Goal: Task Accomplishment & Management: Manage account settings

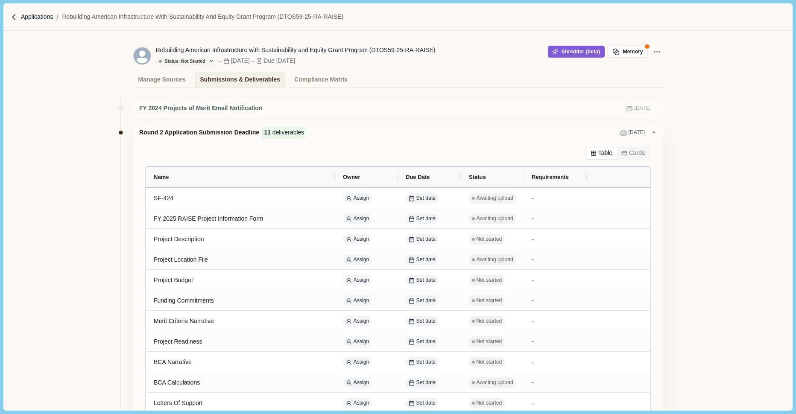
click at [32, 17] on p "Applications" at bounding box center [37, 16] width 32 height 9
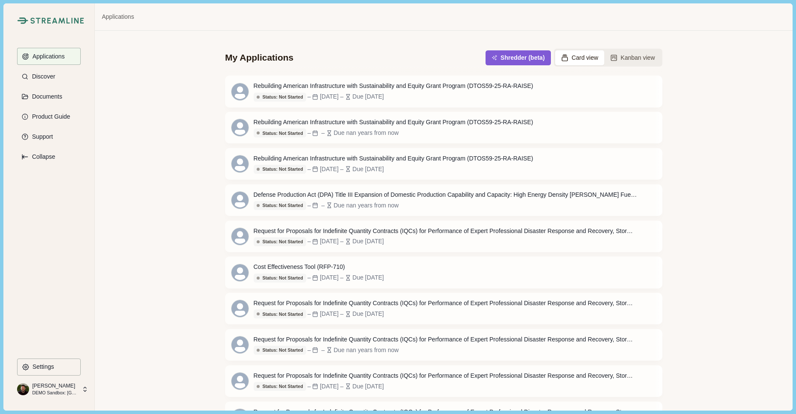
click at [81, 386] on icon at bounding box center [85, 390] width 8 height 8
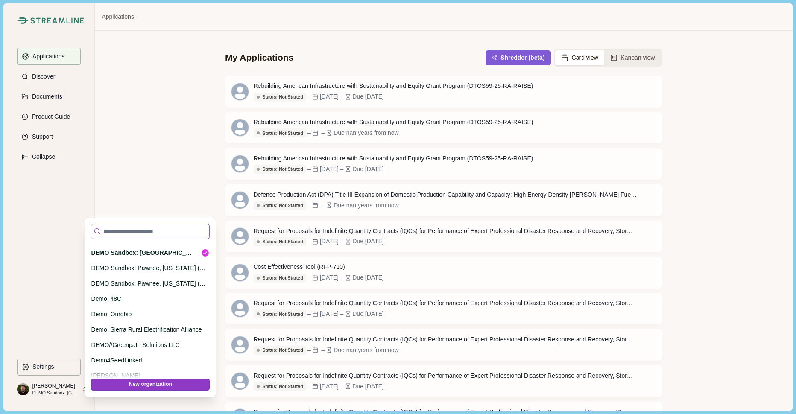
click at [131, 228] on input at bounding box center [150, 231] width 119 height 15
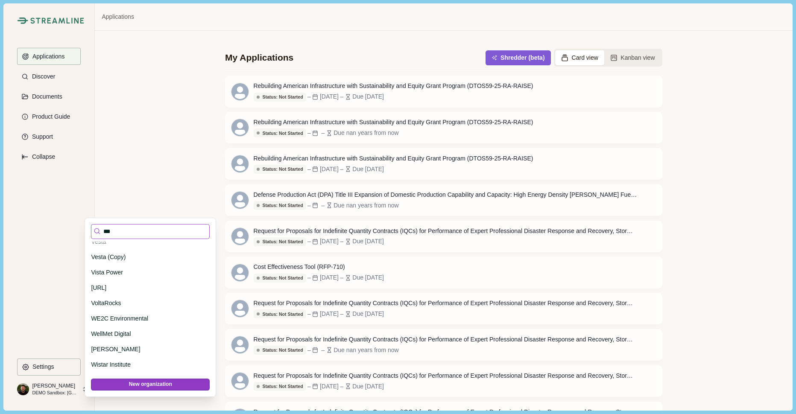
scroll to position [0, 0]
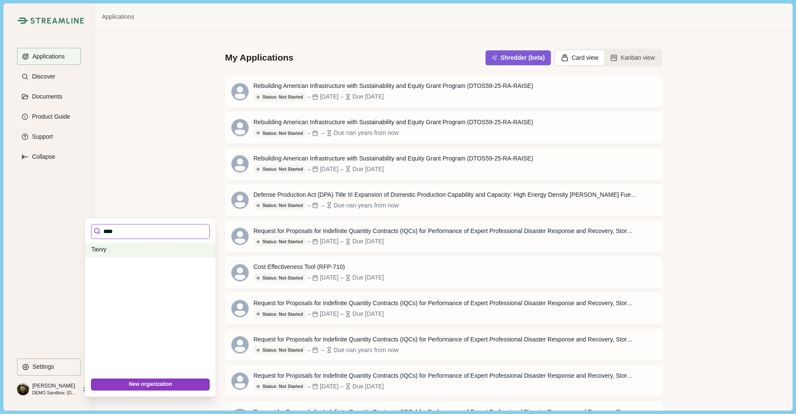
type input "****"
click at [102, 246] on p "Tavvy" at bounding box center [149, 249] width 116 height 9
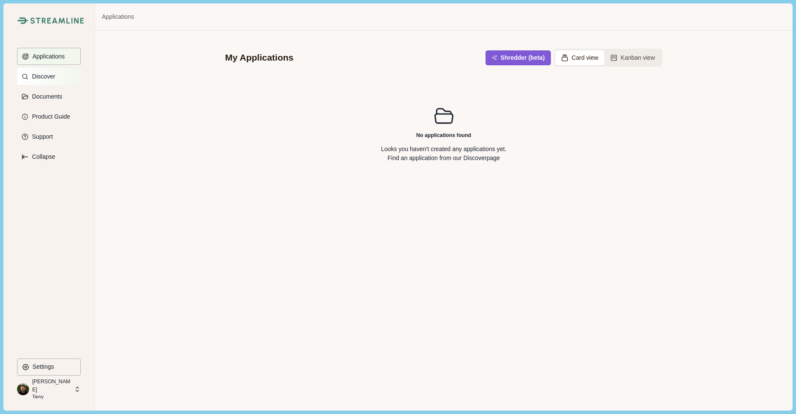
click at [46, 77] on p "Discover" at bounding box center [42, 76] width 26 height 7
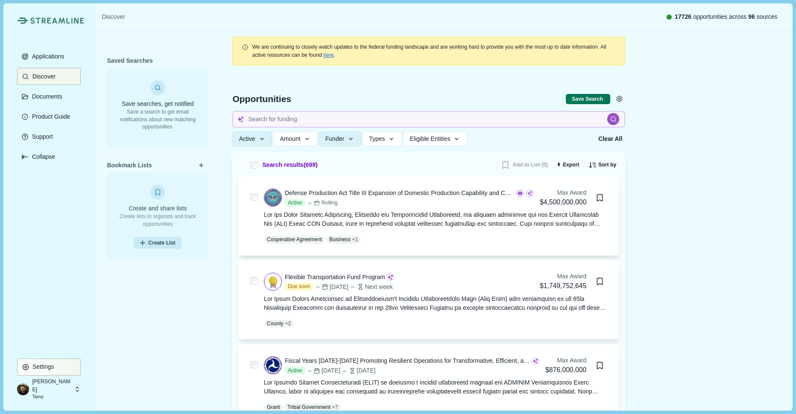
click at [38, 365] on p "Settings" at bounding box center [41, 366] width 25 height 7
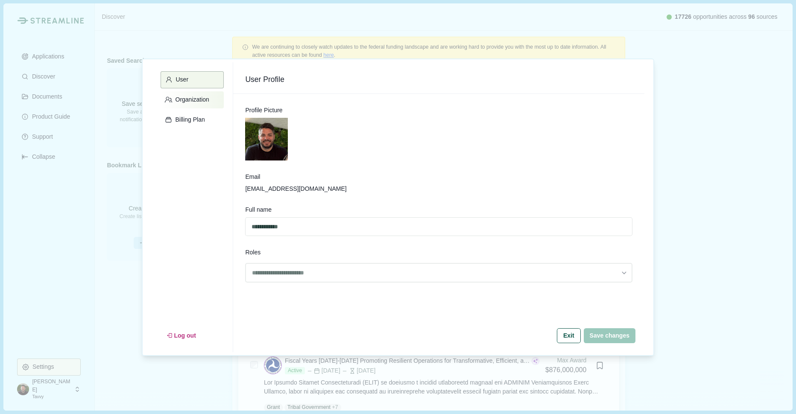
click at [190, 102] on p "Organization" at bounding box center [191, 99] width 37 height 7
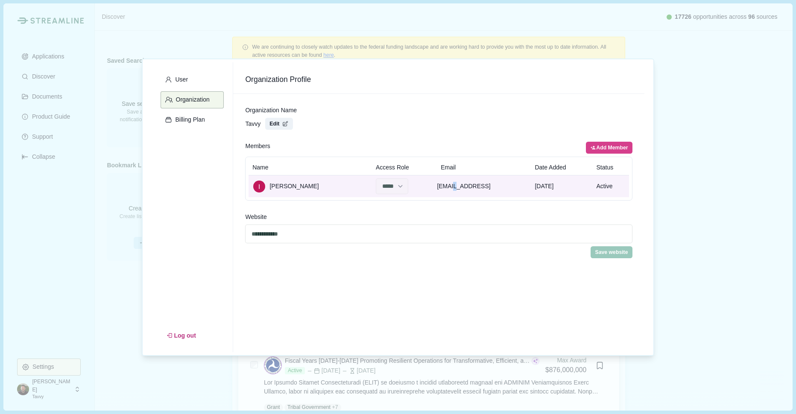
click at [455, 187] on div "ilmir@tavvy.ai" at bounding box center [484, 186] width 94 height 15
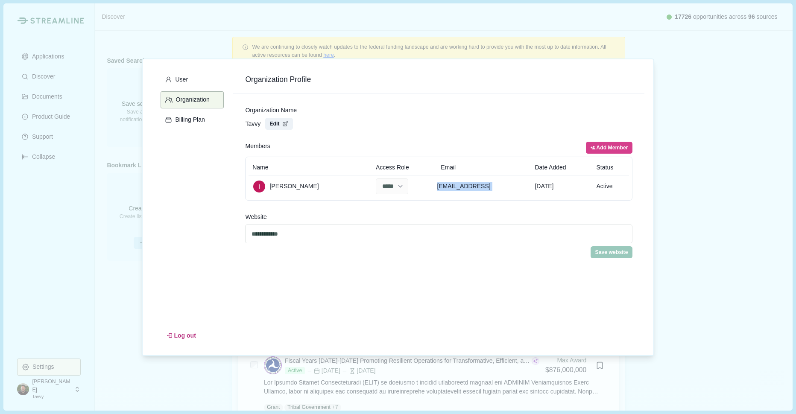
click at [71, 346] on div "**********" at bounding box center [398, 207] width 796 height 414
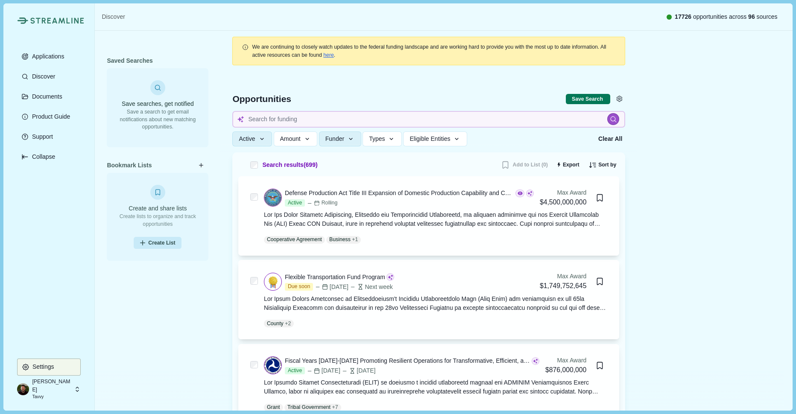
click at [55, 389] on p "[PERSON_NAME]" at bounding box center [51, 386] width 39 height 16
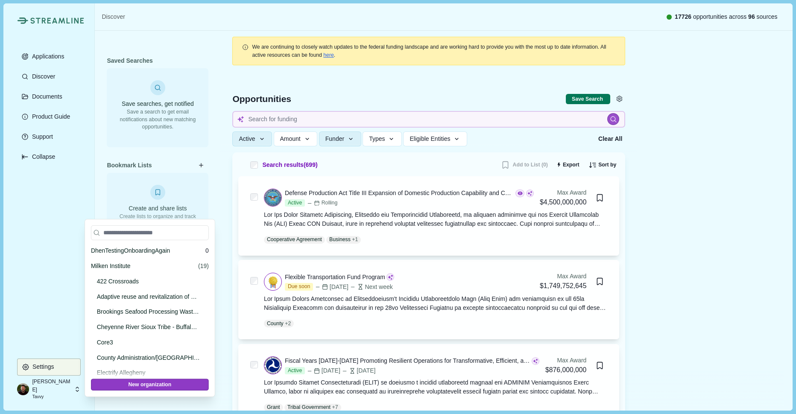
scroll to position [29775, 0]
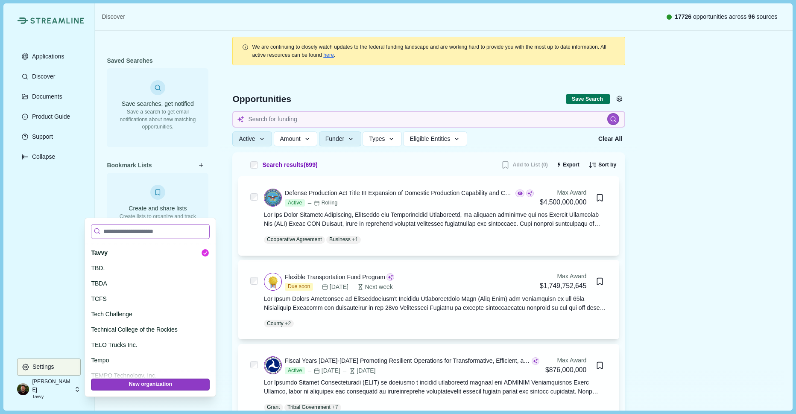
click at [120, 229] on input at bounding box center [150, 231] width 119 height 15
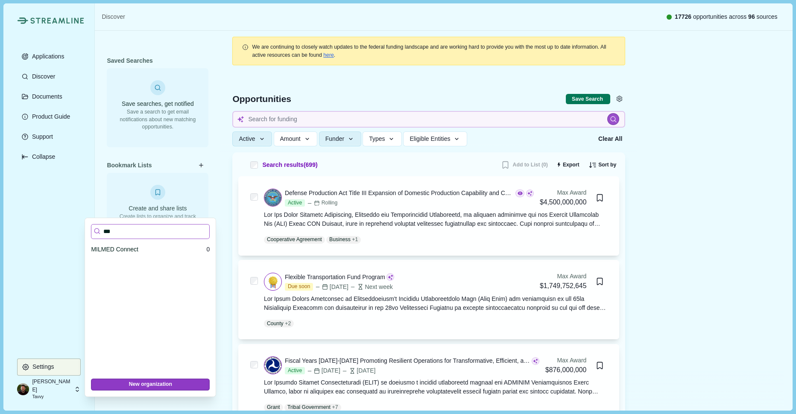
scroll to position [0, 0]
type input "*"
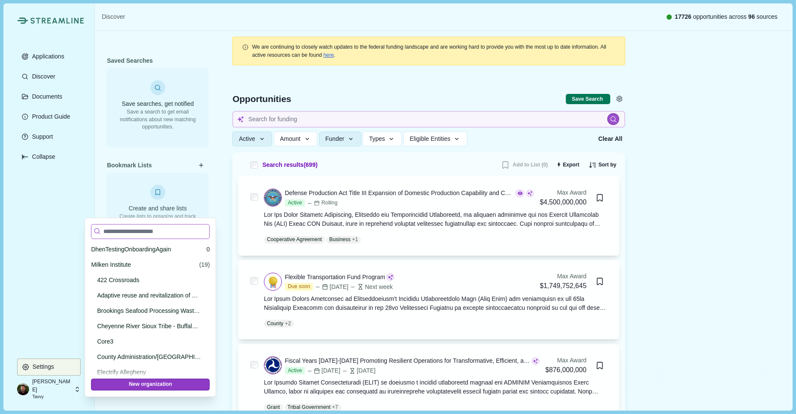
paste input "**********"
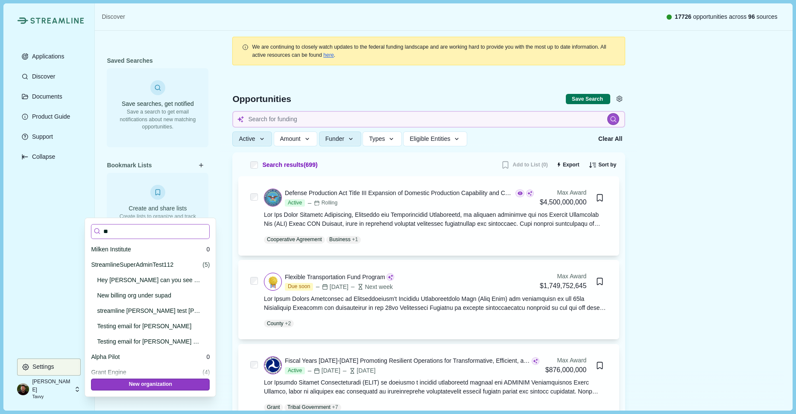
type input "*"
